Goal: Information Seeking & Learning: Understand process/instructions

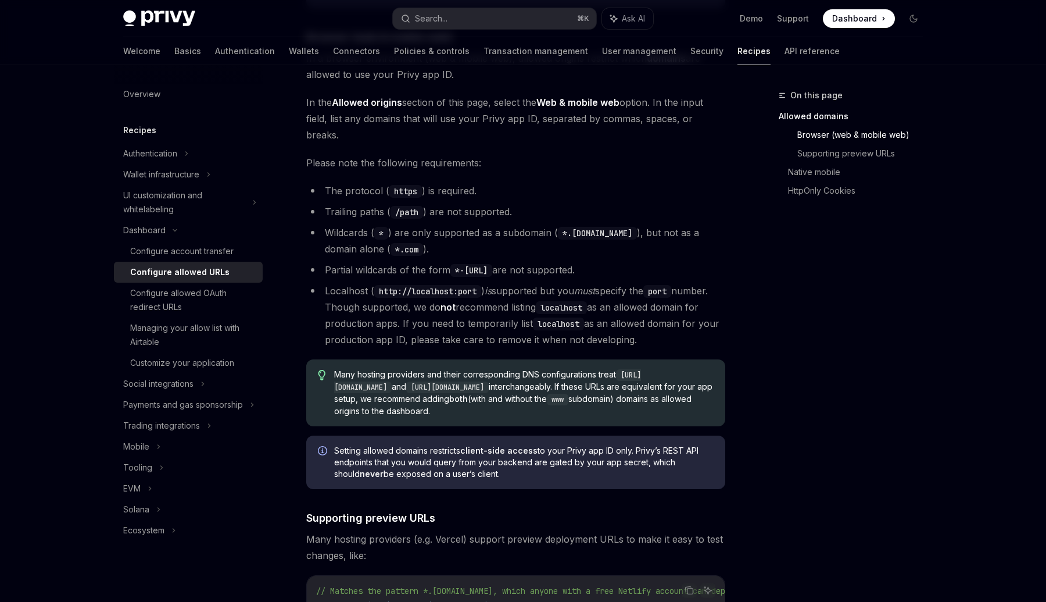
scroll to position [259, 0]
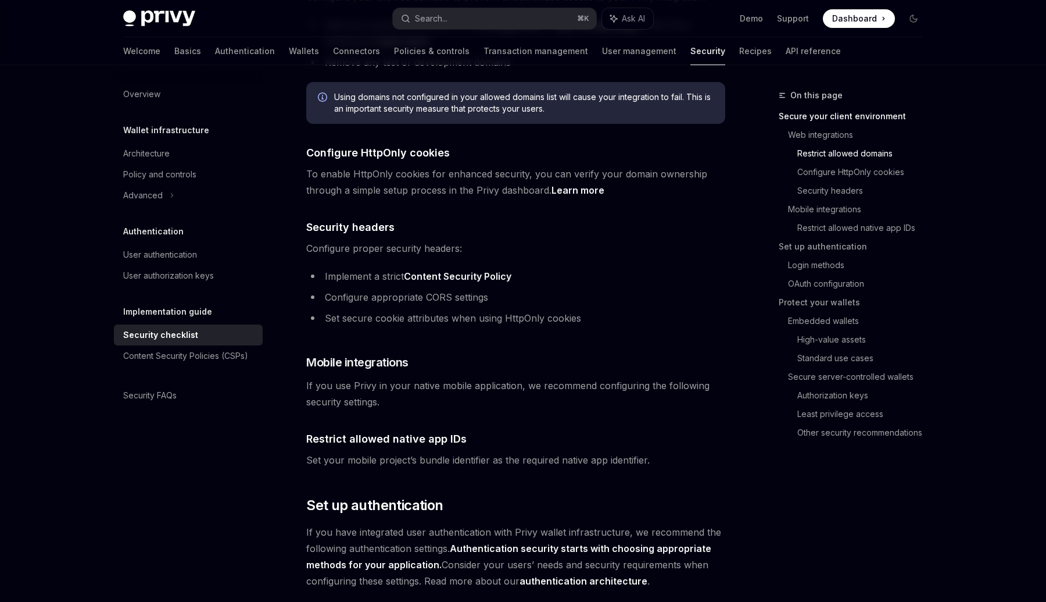
scroll to position [531, 0]
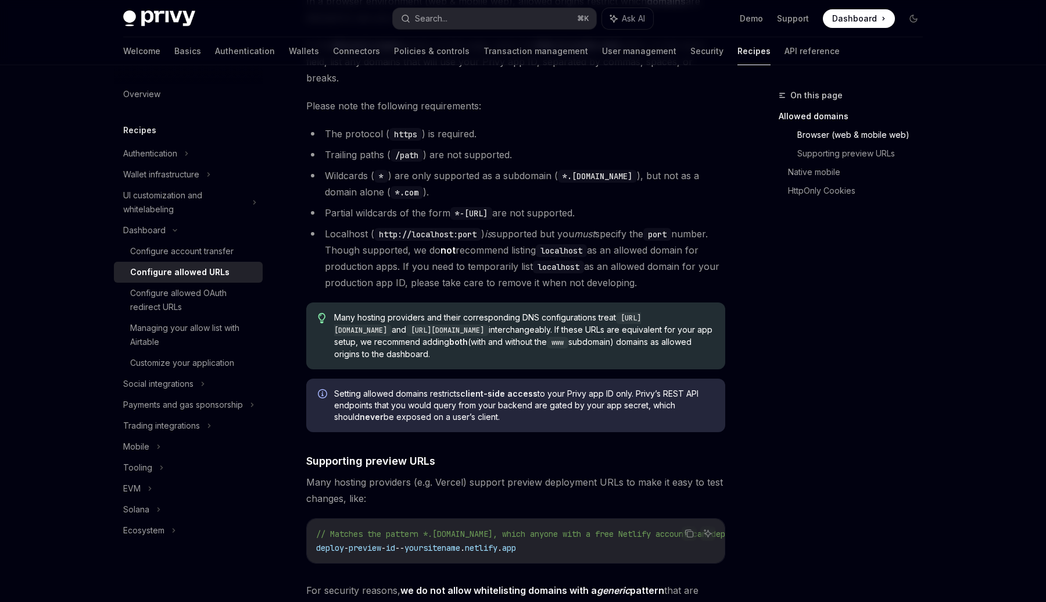
scroll to position [330, 0]
